Goal: Transaction & Acquisition: Purchase product/service

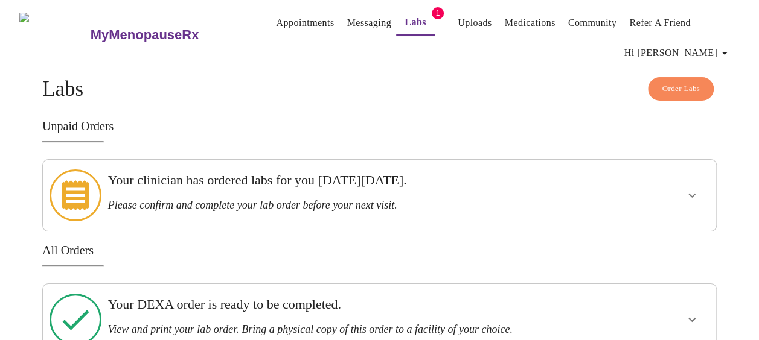
scroll to position [16, 0]
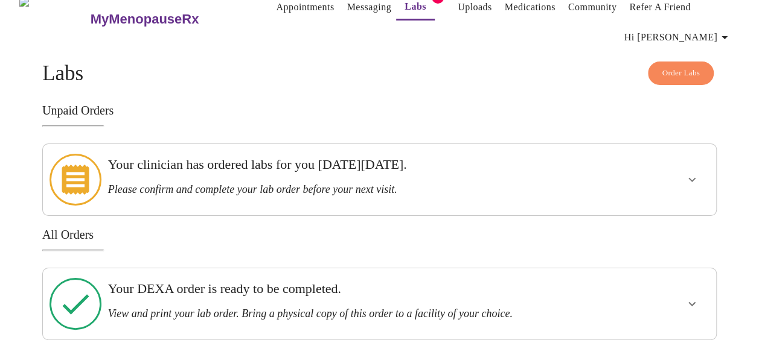
click at [323, 171] on h3 "Your clinician has ordered labs for you [DATE][DATE]." at bounding box center [347, 165] width 478 height 16
click at [76, 175] on icon at bounding box center [75, 180] width 27 height 30
click at [258, 187] on h3 "Please confirm and complete your lab order before your next visit." at bounding box center [347, 189] width 478 height 13
drag, startPoint x: 258, startPoint y: 187, endPoint x: 188, endPoint y: 171, distance: 71.7
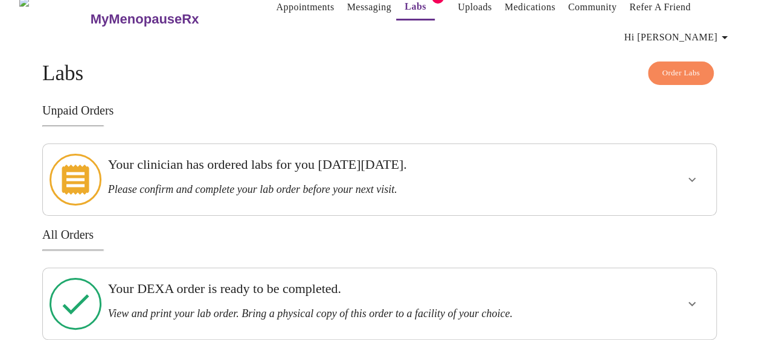
click at [188, 171] on h3 "Your clinician has ordered labs for you [DATE][DATE]." at bounding box center [347, 165] width 478 height 16
click at [678, 69] on span "Order Labs" at bounding box center [680, 73] width 38 height 14
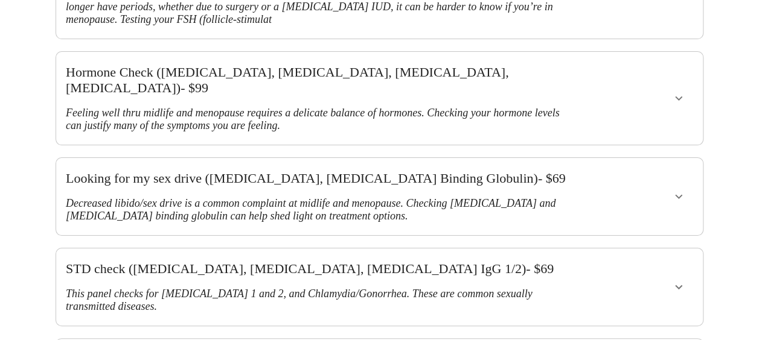
scroll to position [241, 0]
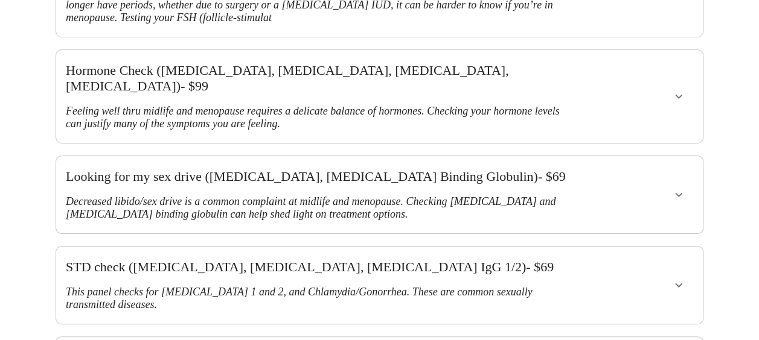
click at [444, 169] on h3 "Looking for my sex drive (Testosterone, Sex Hormone Binding Globulin) - $ 69" at bounding box center [321, 177] width 511 height 16
click at [686, 188] on icon "show more" at bounding box center [678, 195] width 14 height 14
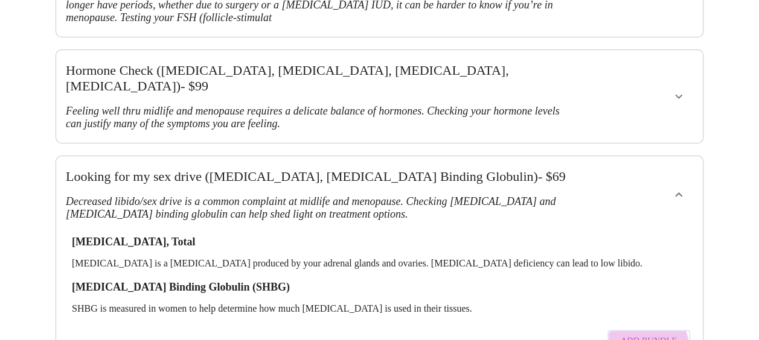
click at [652, 334] on span "Add Bundle" at bounding box center [648, 341] width 56 height 15
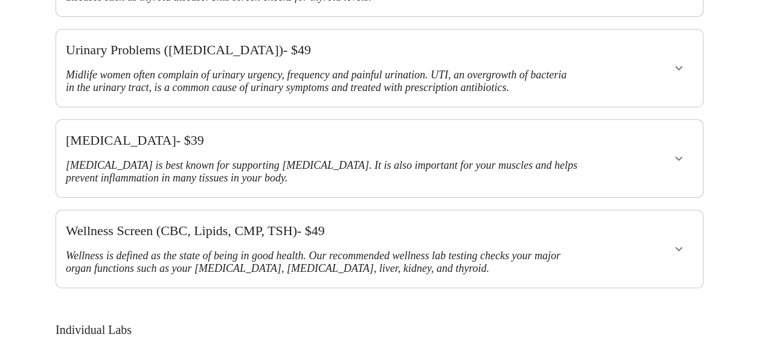
scroll to position [780, 0]
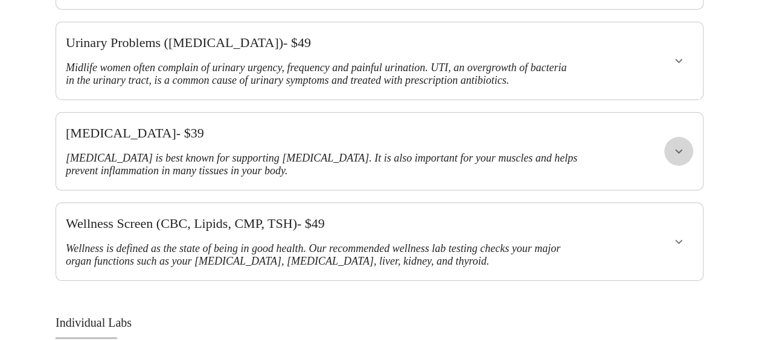
click at [681, 144] on icon "show more" at bounding box center [678, 151] width 14 height 14
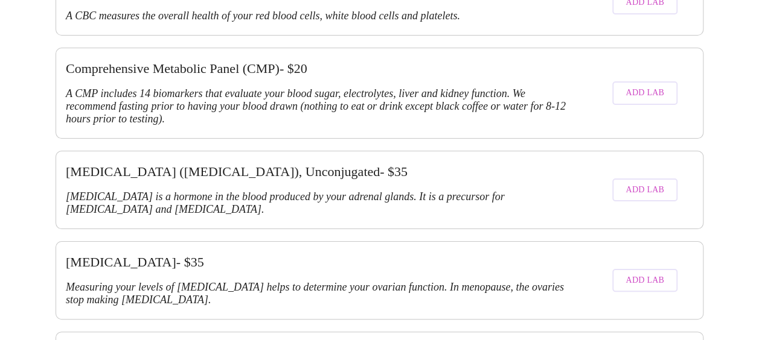
scroll to position [1601, 0]
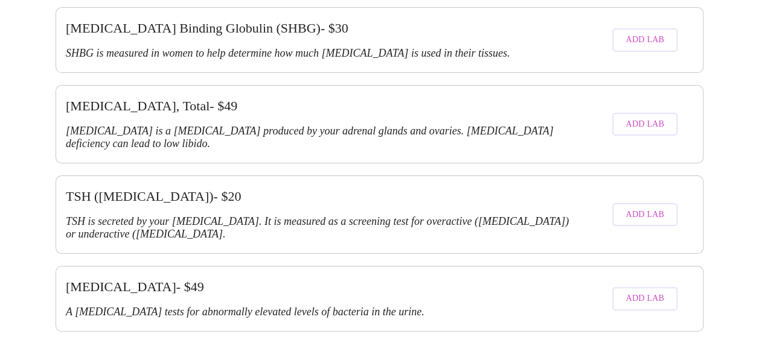
scroll to position [2897, 0]
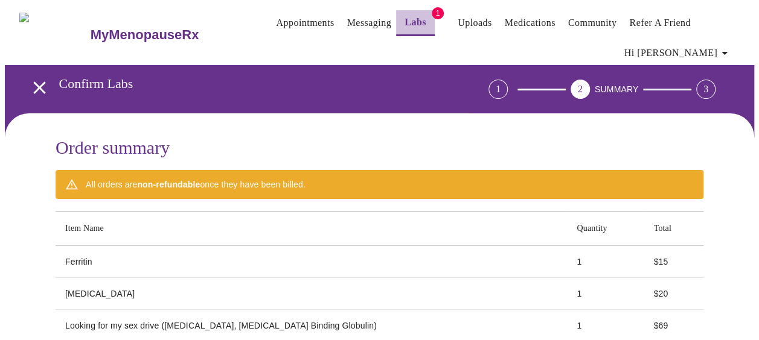
click at [404, 19] on link "Labs" at bounding box center [415, 22] width 22 height 17
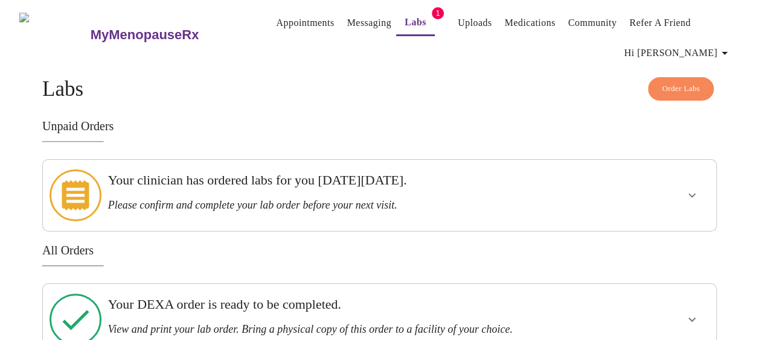
click at [74, 191] on icon at bounding box center [75, 195] width 27 height 30
click at [62, 244] on h3 "All Orders" at bounding box center [379, 251] width 674 height 14
click at [697, 188] on icon "show more" at bounding box center [691, 195] width 14 height 14
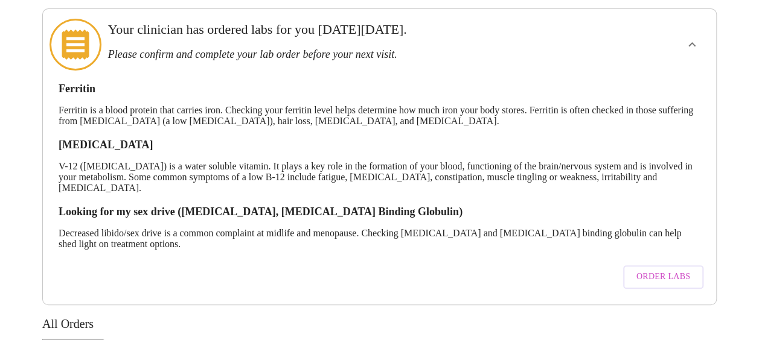
scroll to position [153, 0]
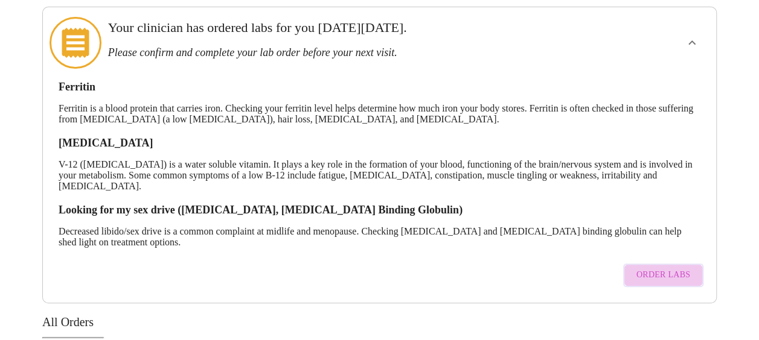
click at [688, 268] on span "Order Labs" at bounding box center [663, 275] width 54 height 15
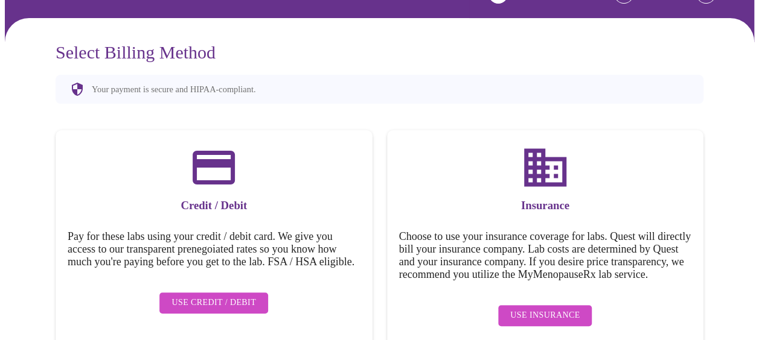
scroll to position [116, 0]
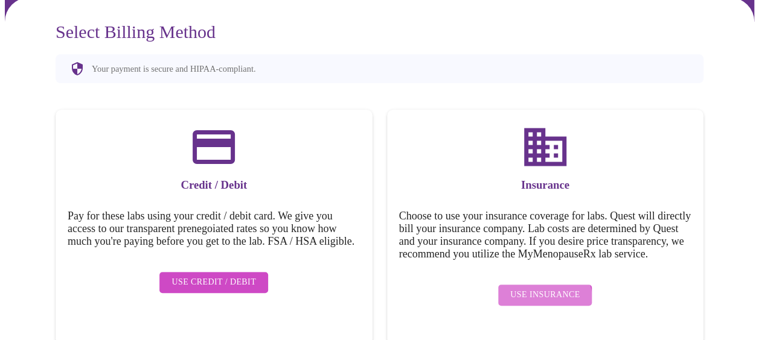
click at [539, 303] on span "Use Insurance" at bounding box center [544, 295] width 69 height 15
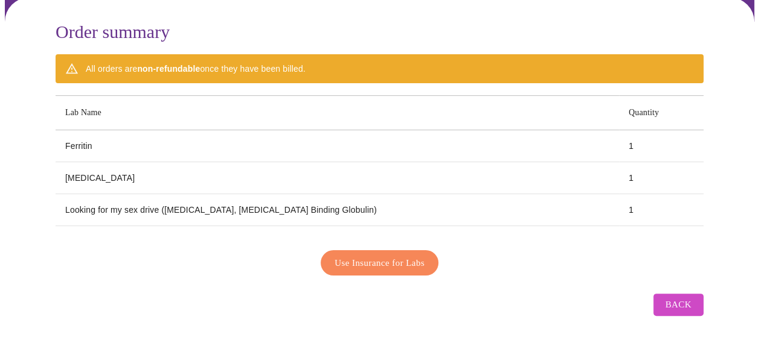
scroll to position [115, 0]
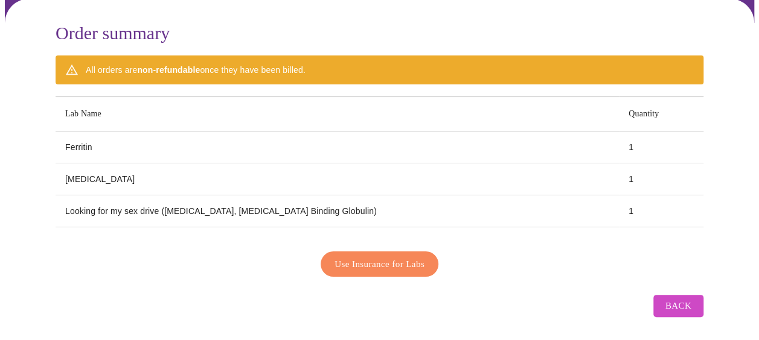
click at [76, 110] on th "Lab Name" at bounding box center [337, 114] width 563 height 34
click at [179, 111] on th "Lab Name" at bounding box center [337, 114] width 563 height 34
click at [361, 263] on span "Use Insurance for Labs" at bounding box center [379, 265] width 90 height 16
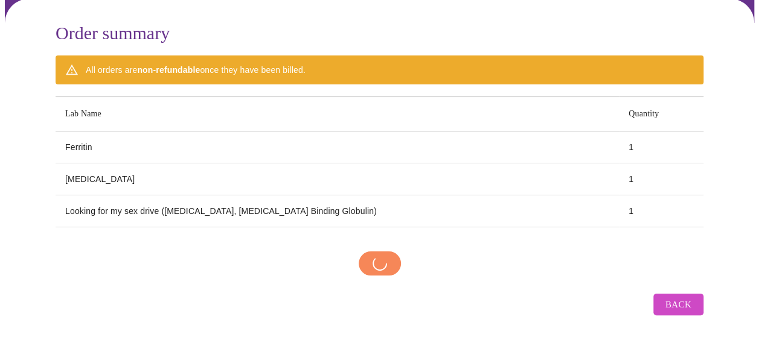
scroll to position [113, 0]
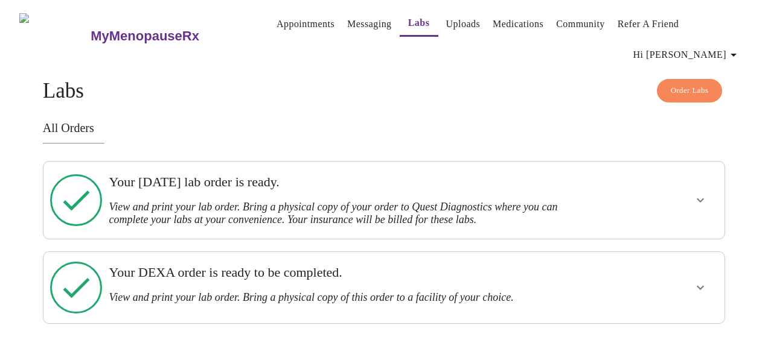
click at [426, 201] on h3 "View and print your lab order. Bring a physical copy of your order to Quest Dia…" at bounding box center [351, 213] width 484 height 25
click at [704, 193] on icon "show more" at bounding box center [700, 200] width 14 height 14
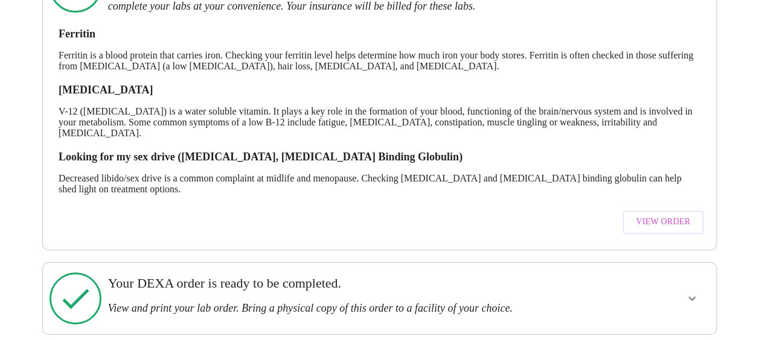
scroll to position [217, 0]
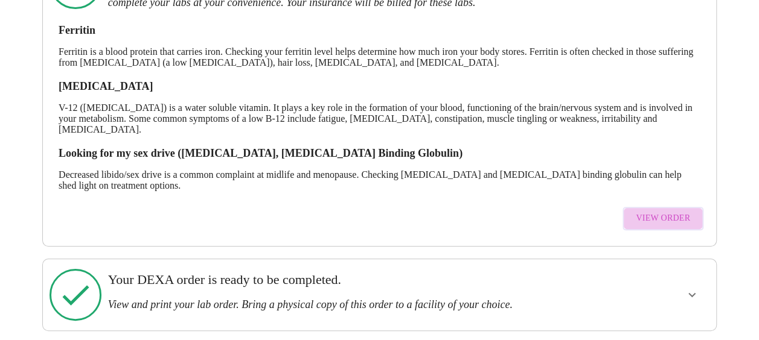
click at [689, 217] on span "View Order" at bounding box center [663, 218] width 54 height 15
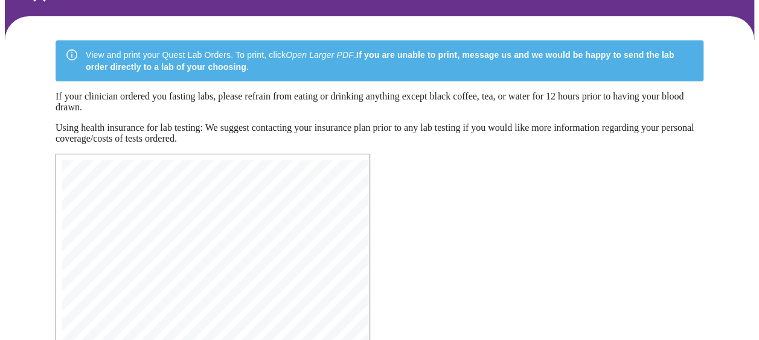
scroll to position [75, 0]
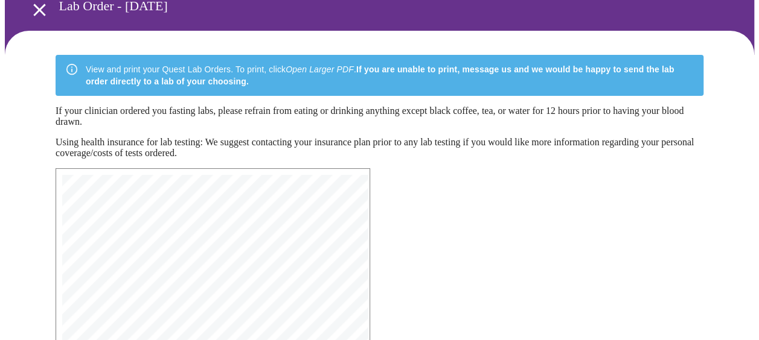
click at [253, 69] on div "View and print your Quest Lab Orders. To print, click Open Larger PDF . If you …" at bounding box center [390, 76] width 608 height 34
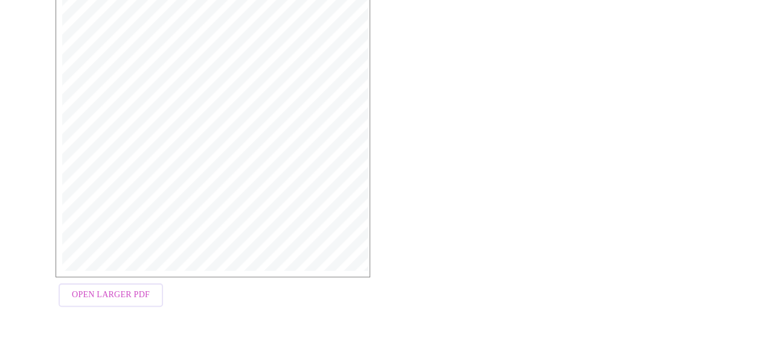
scroll to position [377, 0]
click at [136, 295] on span "Open Larger PDF" at bounding box center [111, 293] width 78 height 15
